Goal: Transaction & Acquisition: Subscribe to service/newsletter

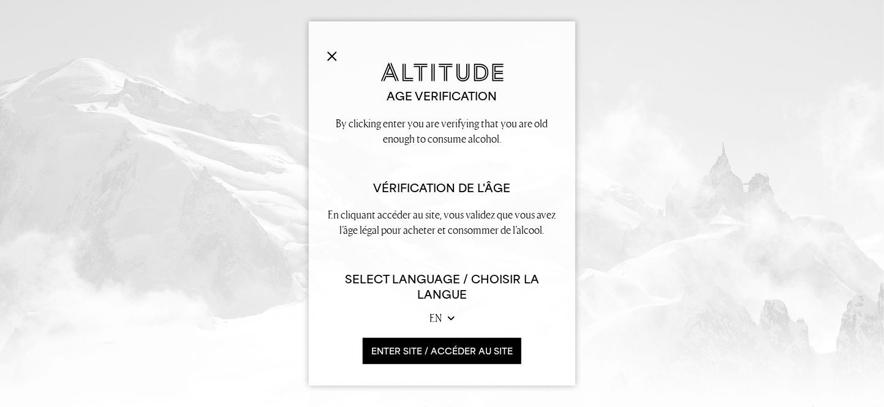
click at [399, 348] on button "ENTER SITE / accéder au site" at bounding box center [442, 351] width 159 height 26
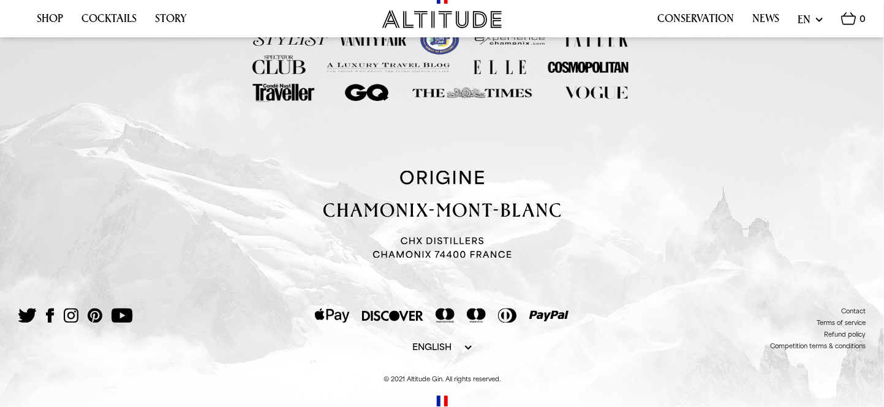
scroll to position [2547, 0]
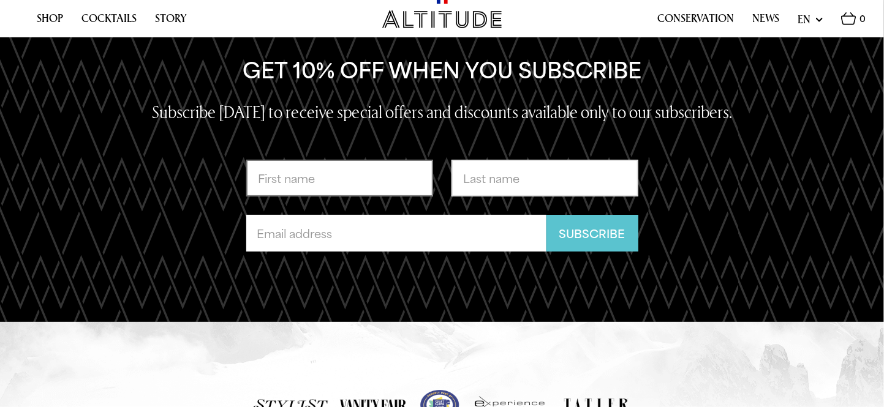
click at [365, 178] on input "First name *" at bounding box center [339, 178] width 187 height 37
type input "[PERSON_NAME]"
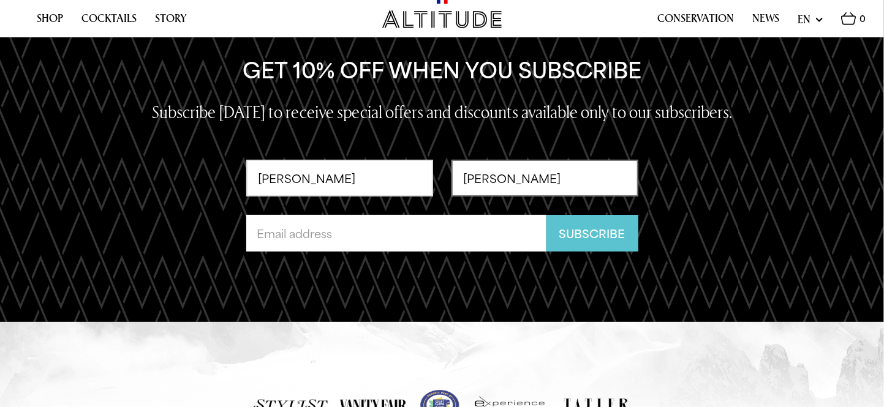
type input "[PERSON_NAME]"
click at [350, 235] on input "Email address" at bounding box center [396, 233] width 300 height 37
type input "[EMAIL_ADDRESS][PERSON_NAME][DOMAIN_NAME]"
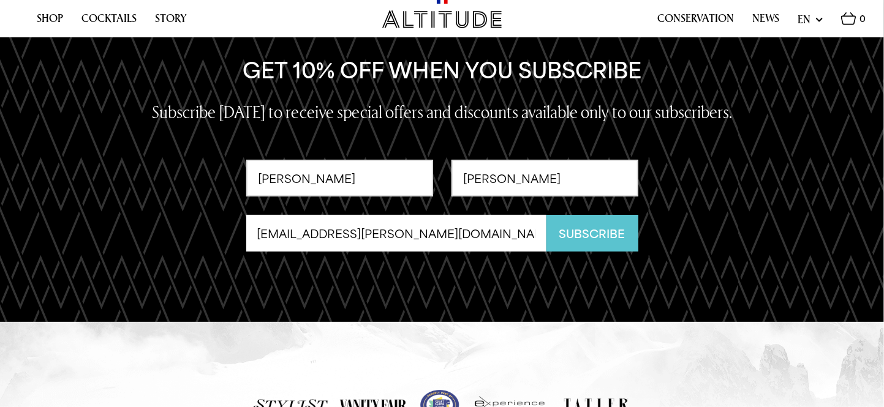
click at [598, 235] on button "Subscribe" at bounding box center [592, 233] width 92 height 37
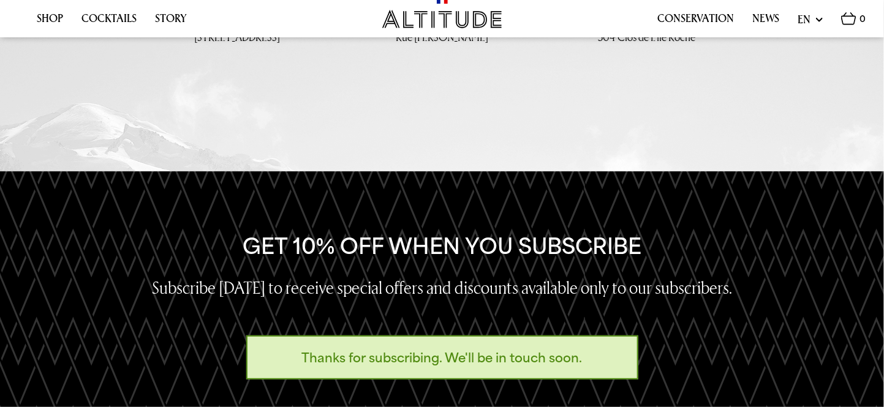
scroll to position [2208, 0]
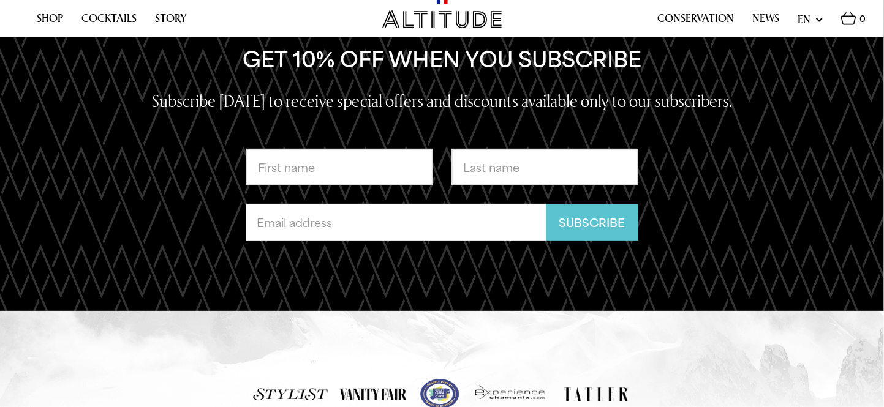
scroll to position [2573, 0]
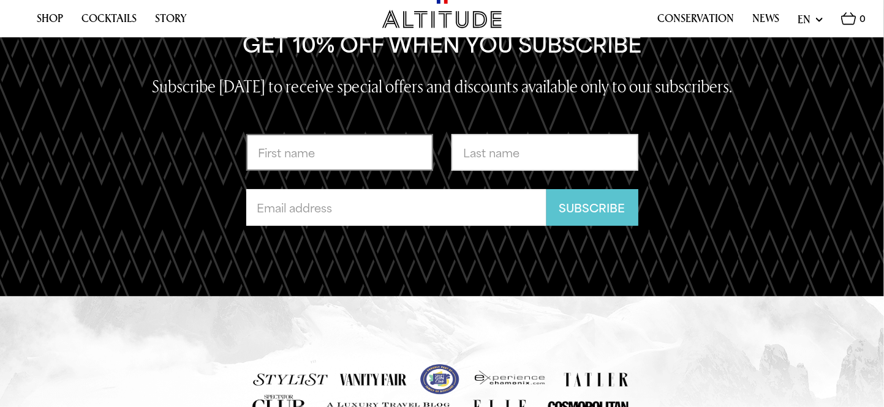
click at [293, 159] on input "First name *" at bounding box center [339, 152] width 187 height 37
type input "[PERSON_NAME]"
click at [524, 176] on div "Translation missing: en.contact.form.last_name *" at bounding box center [535, 161] width 205 height 55
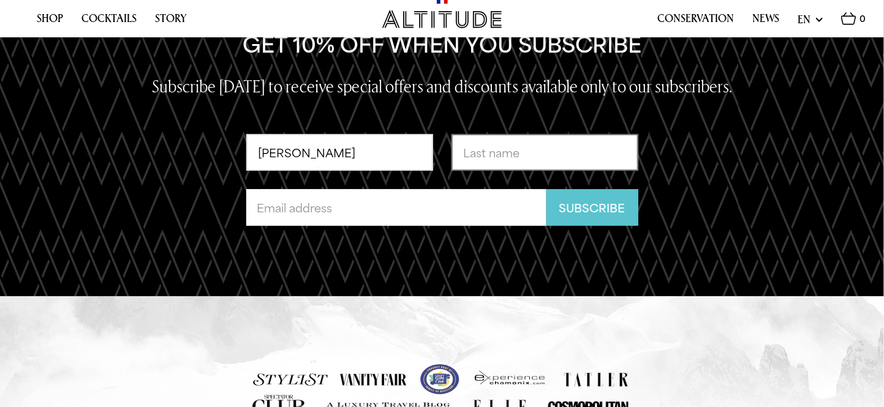
click at [521, 162] on input "Translation missing: en.contact.form.last_name *" at bounding box center [544, 152] width 187 height 37
type input "[PERSON_NAME]"
click at [423, 218] on input "Email address" at bounding box center [396, 207] width 300 height 37
type input "[PERSON_NAME][EMAIL_ADDRESS][DOMAIN_NAME]"
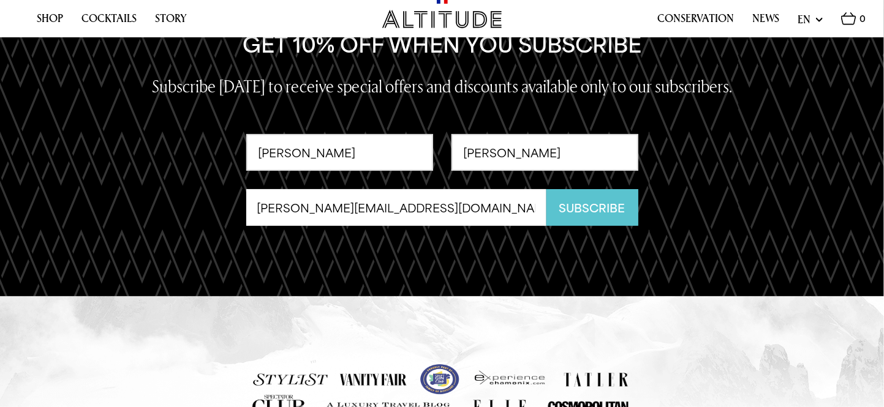
click at [574, 215] on button "Subscribe" at bounding box center [592, 207] width 92 height 37
